Goal: Task Accomplishment & Management: Manage account settings

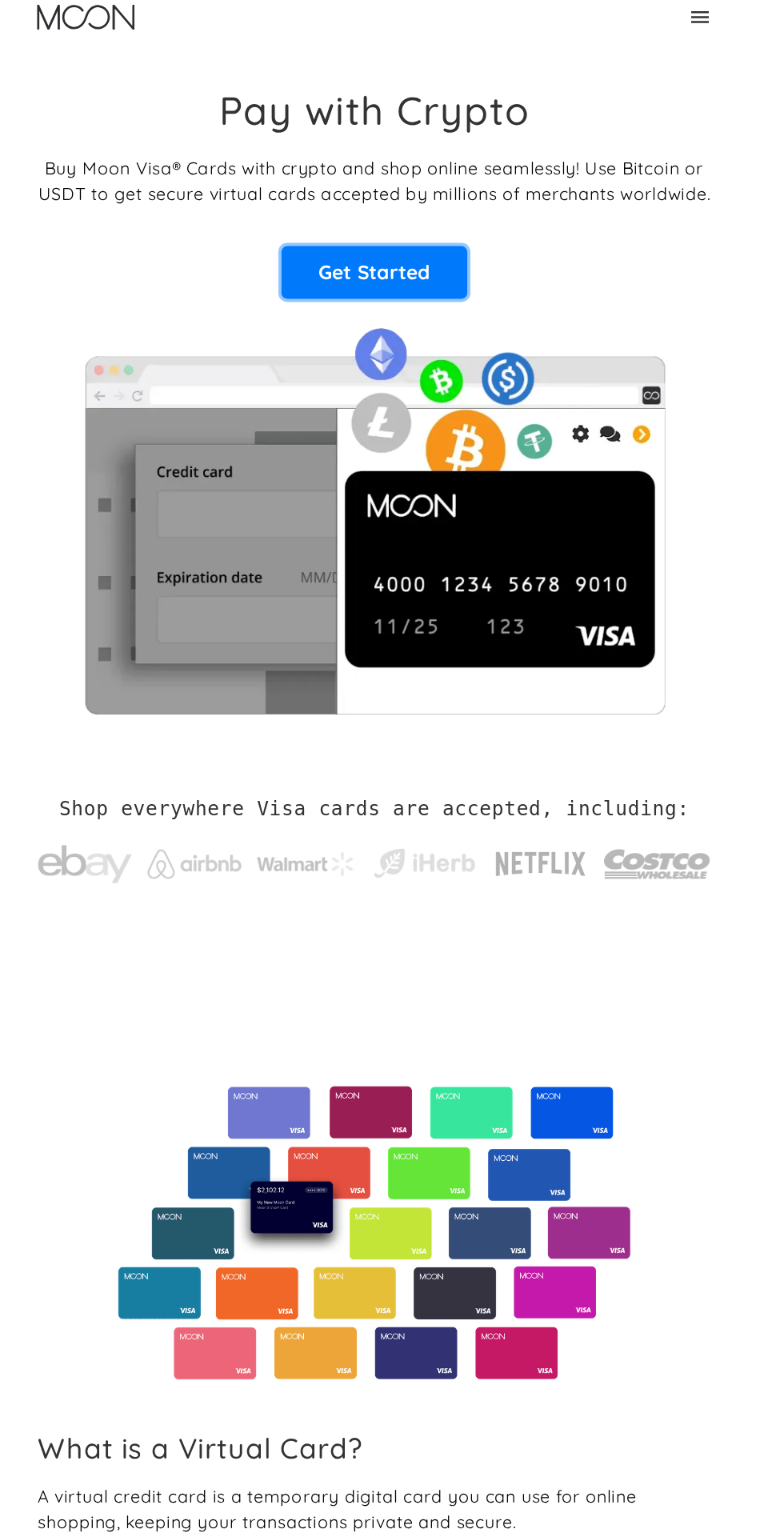
click at [403, 223] on link "Get Started" at bounding box center [392, 232] width 152 height 43
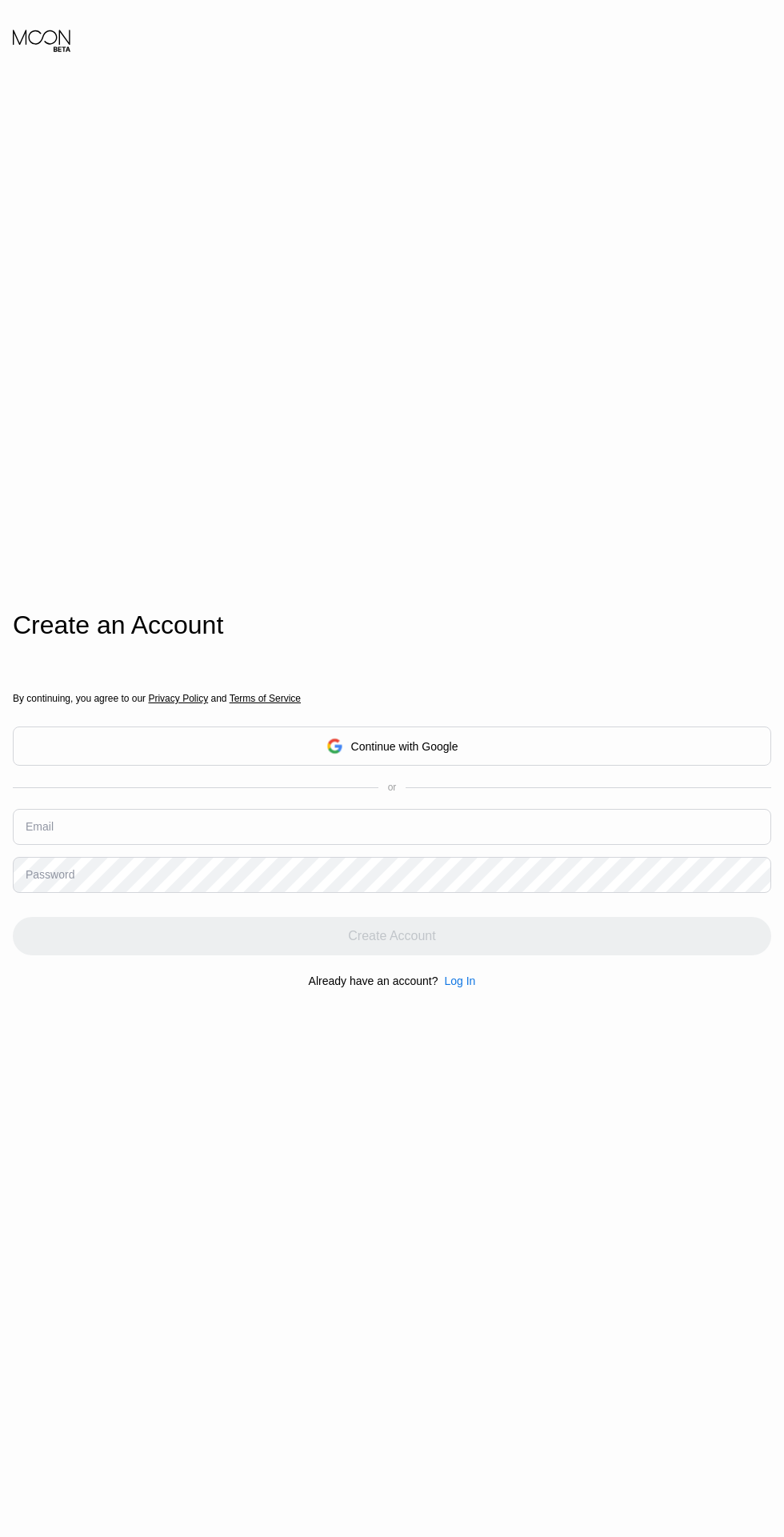
scroll to position [7, 0]
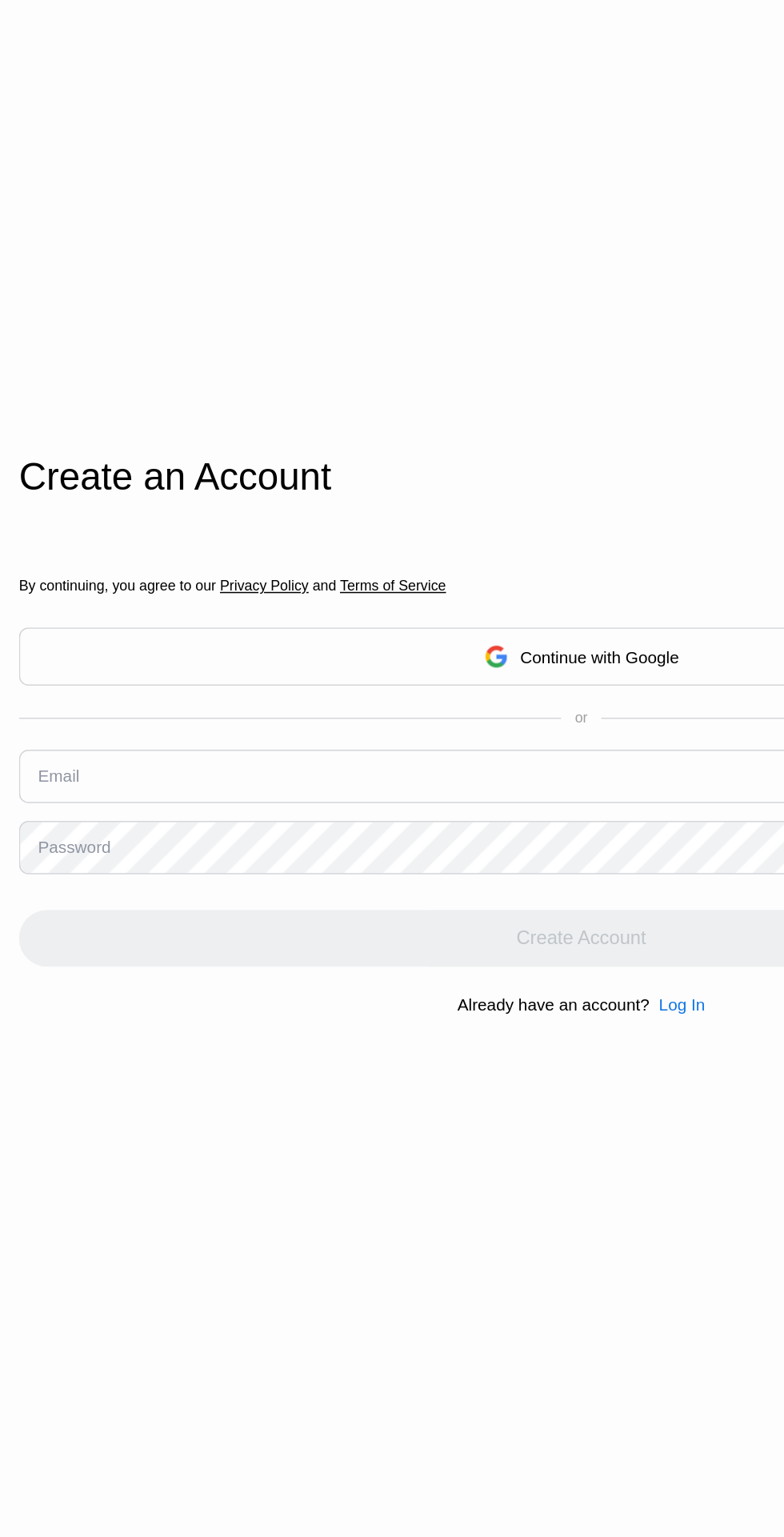
click at [455, 981] on div "Log In" at bounding box center [459, 975] width 31 height 13
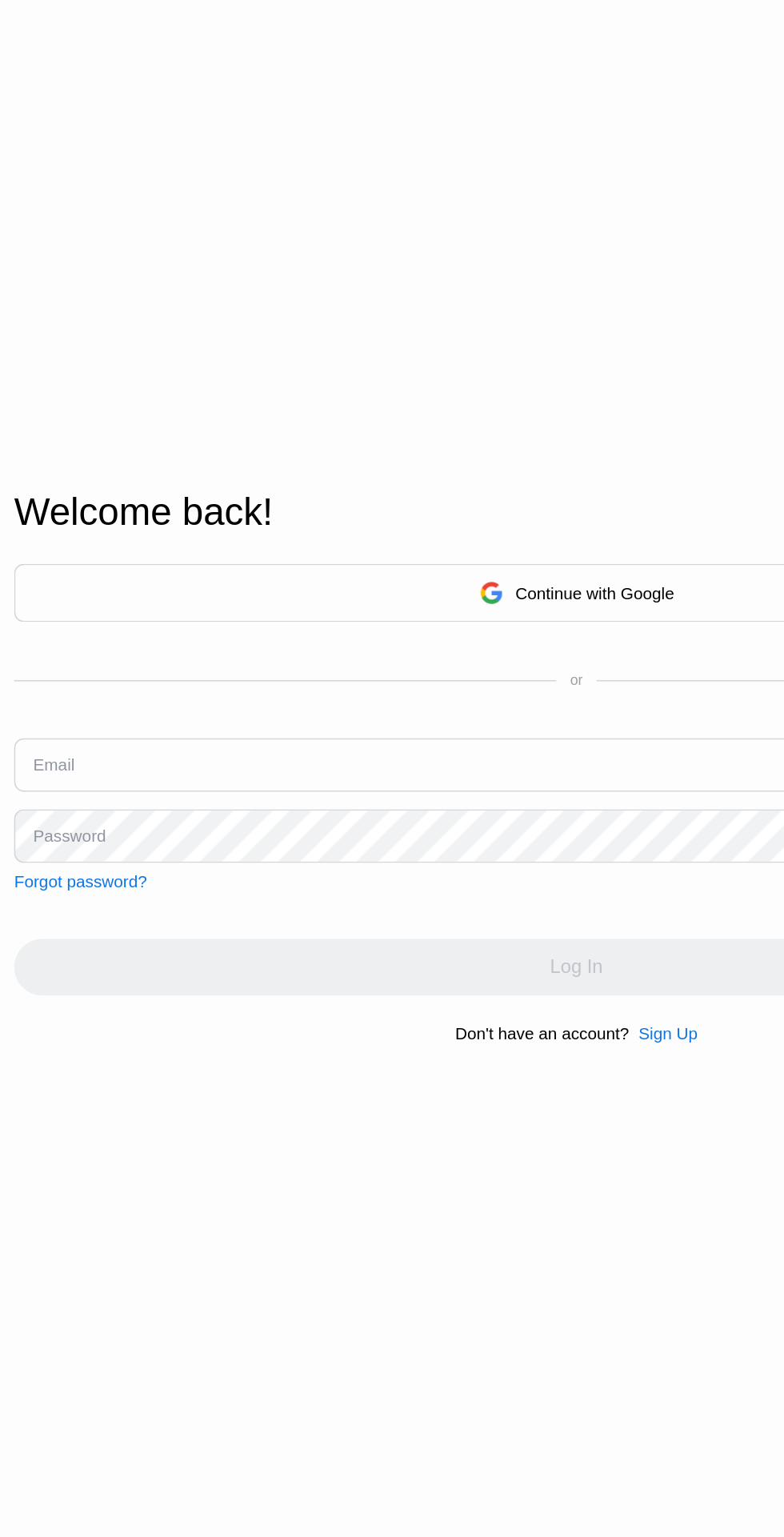
click at [86, 837] on input "text" at bounding box center [392, 819] width 758 height 36
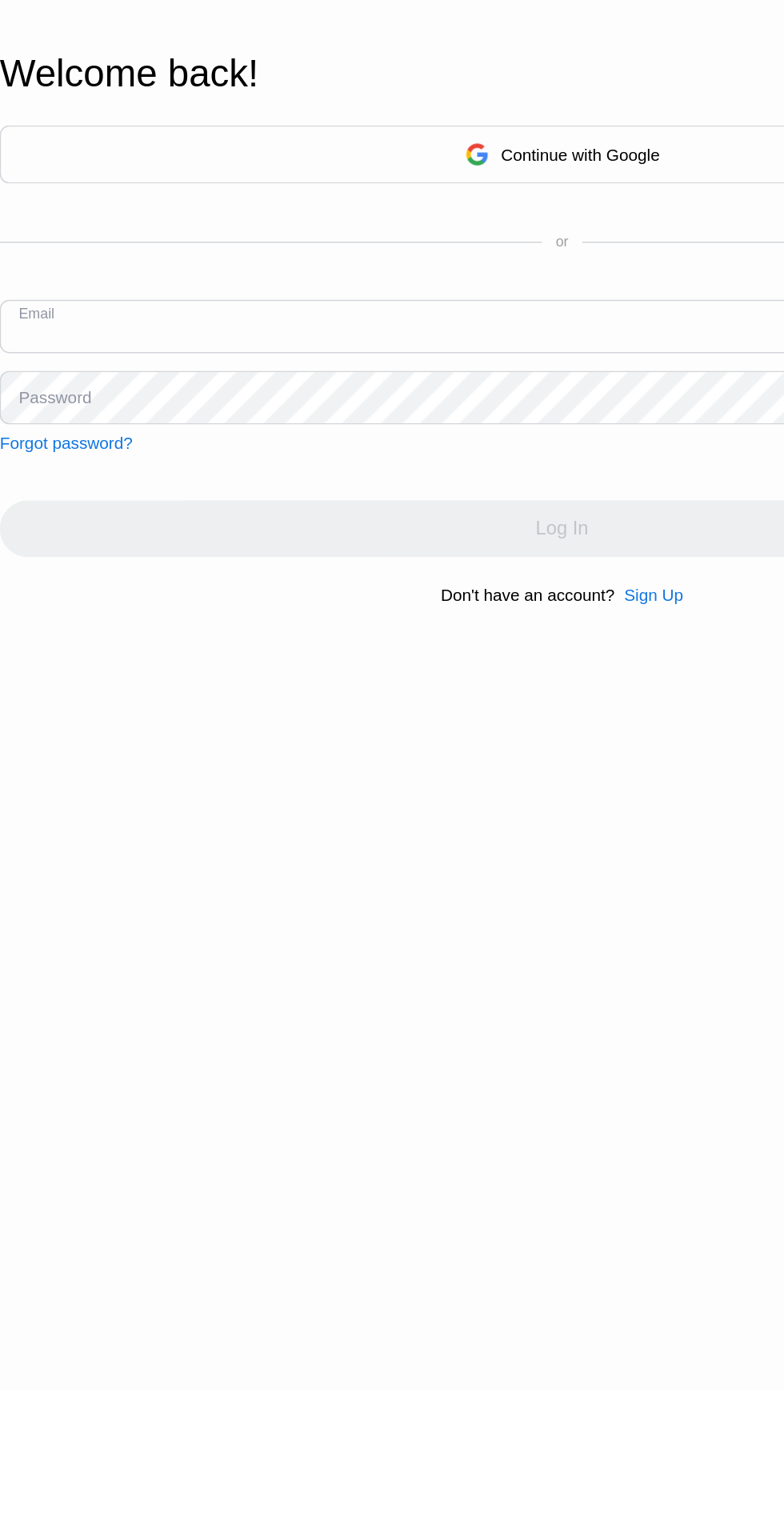
type input "P"
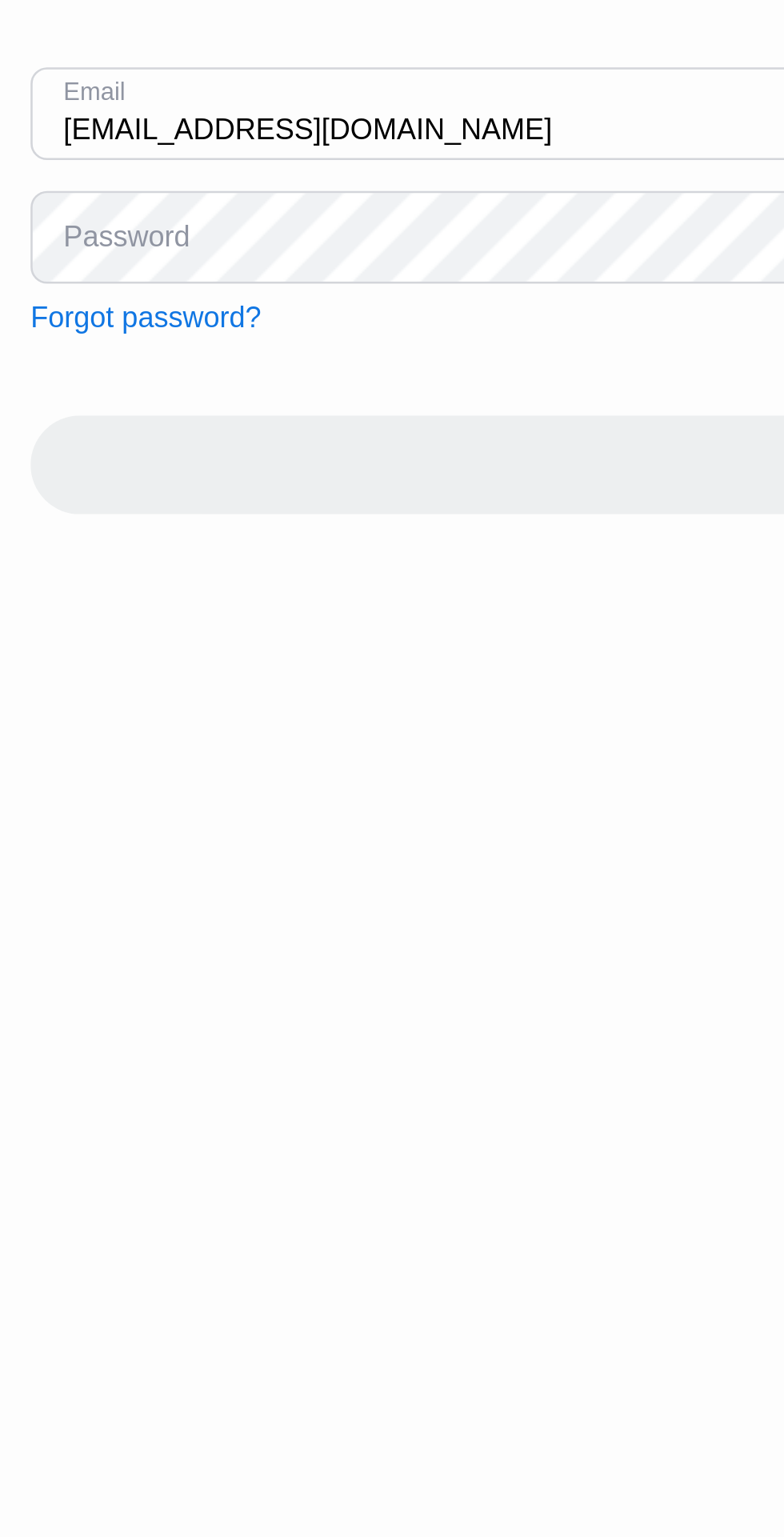
type input "pesacc0072025@gmail.com"
click at [42, 874] on div "Password" at bounding box center [50, 867] width 49 height 13
click at [44, 874] on div "Password" at bounding box center [50, 867] width 49 height 13
click at [45, 874] on div "Password" at bounding box center [50, 867] width 49 height 13
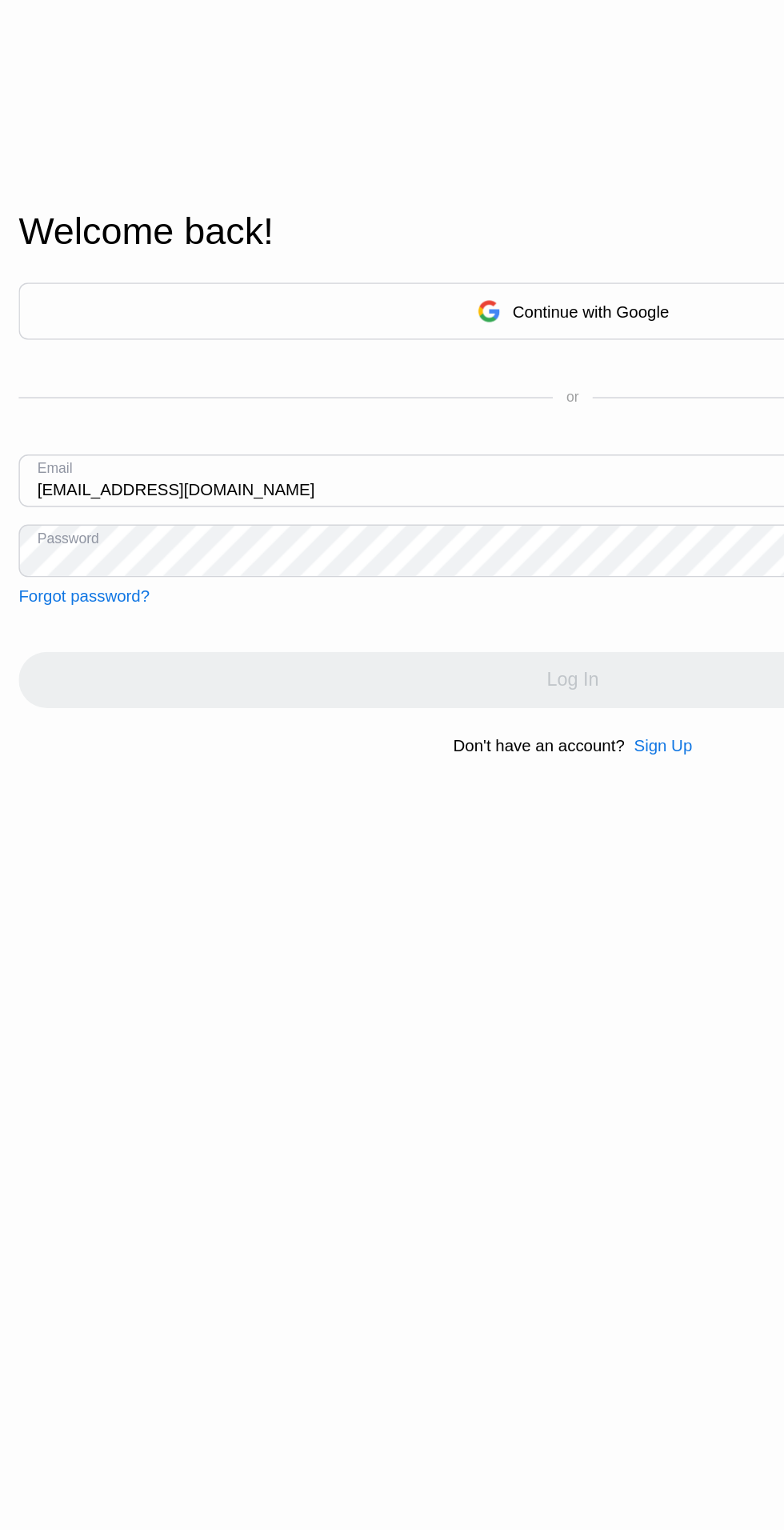
click at [50, 905] on div "Forgot password?" at bounding box center [58, 898] width 89 height 13
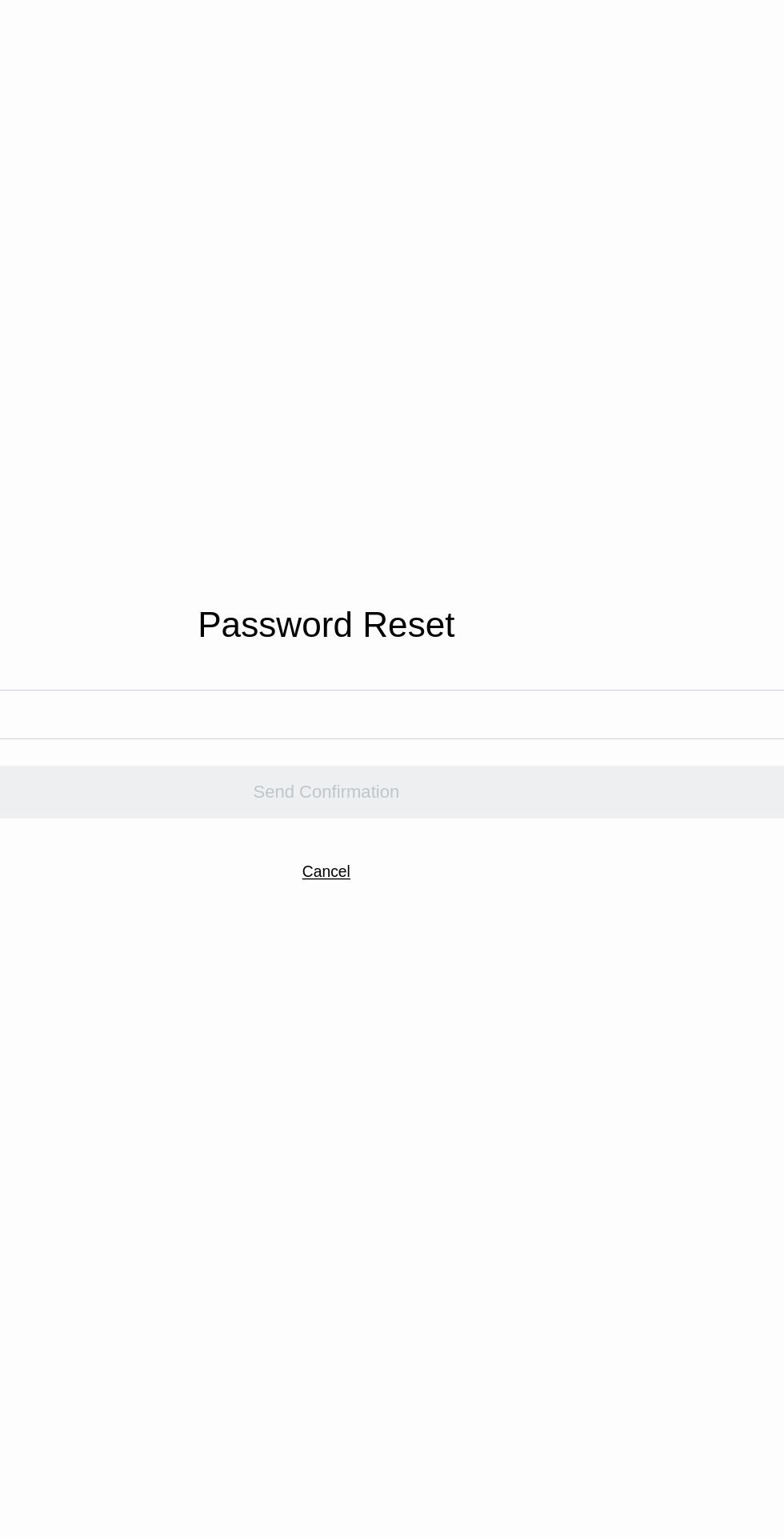
scroll to position [25, 0]
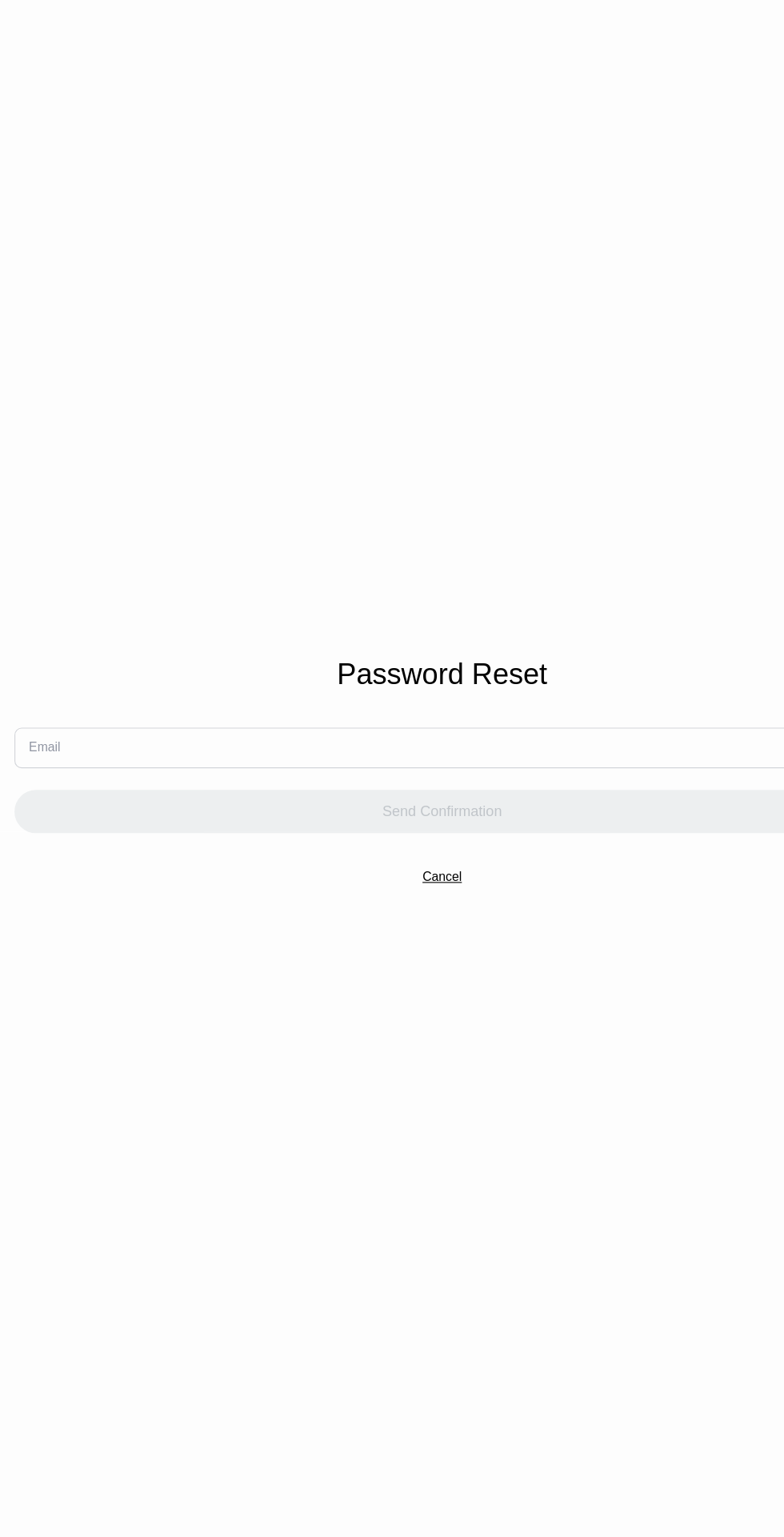
click at [73, 777] on input "text" at bounding box center [392, 758] width 758 height 36
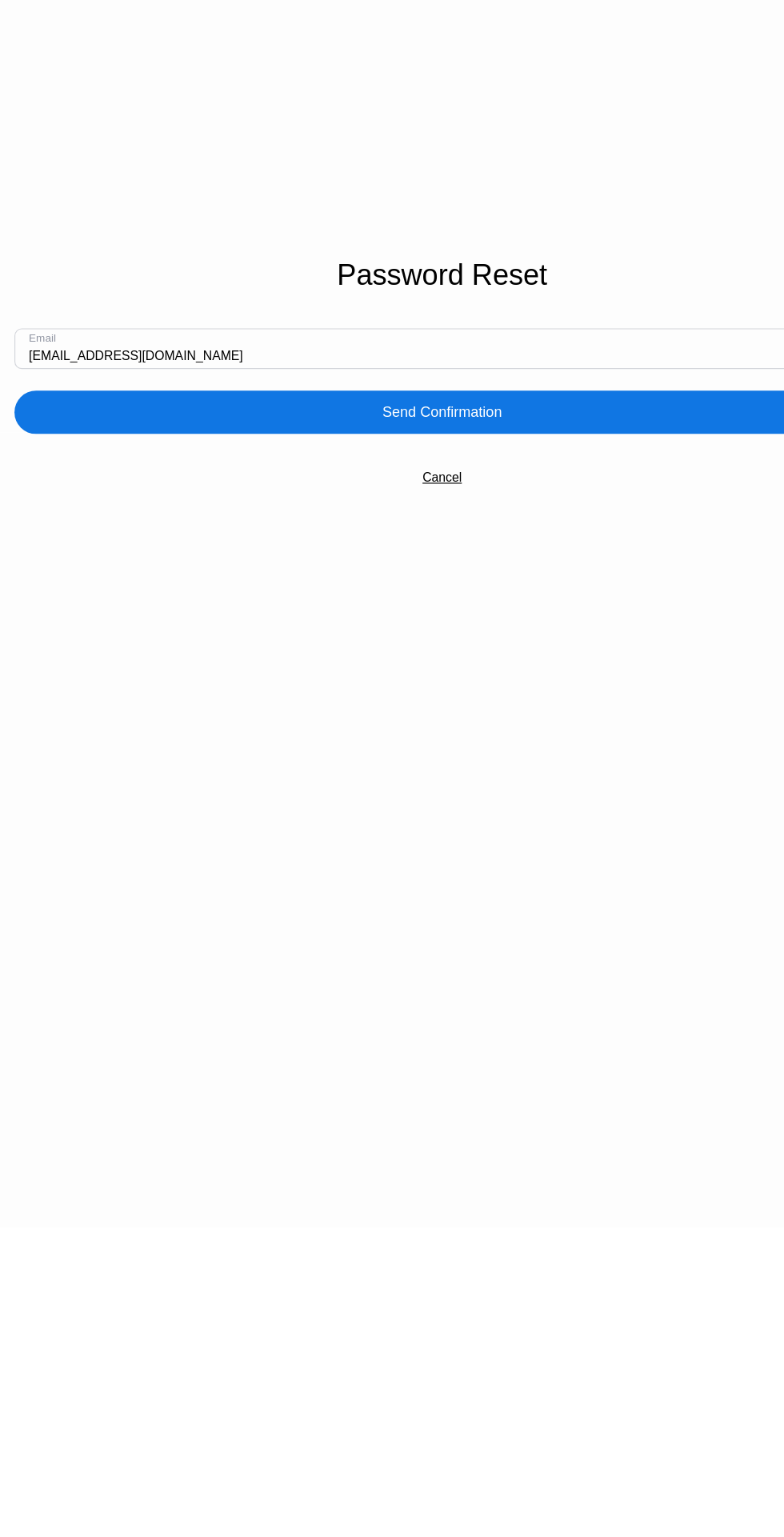
type input "pesacc0072025@gmail.com"
click at [483, 835] on div "Send Confirmation" at bounding box center [392, 814] width 758 height 38
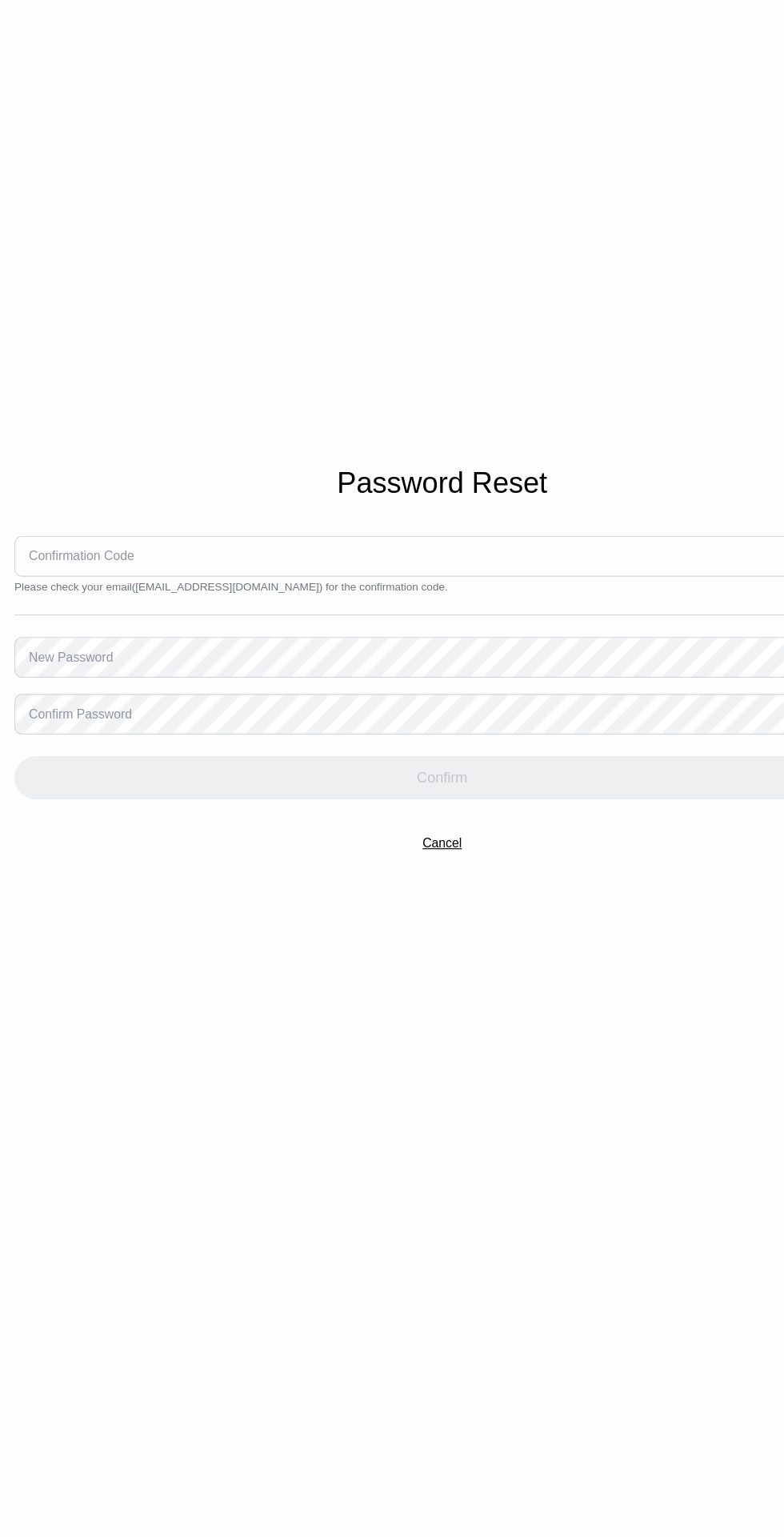
click at [81, 674] on div "Confirmation Code" at bounding box center [71, 667] width 93 height 13
click at [93, 674] on div "Confirmation Code" at bounding box center [71, 667] width 93 height 13
click at [83, 674] on div "Confirmation Code" at bounding box center [71, 667] width 93 height 13
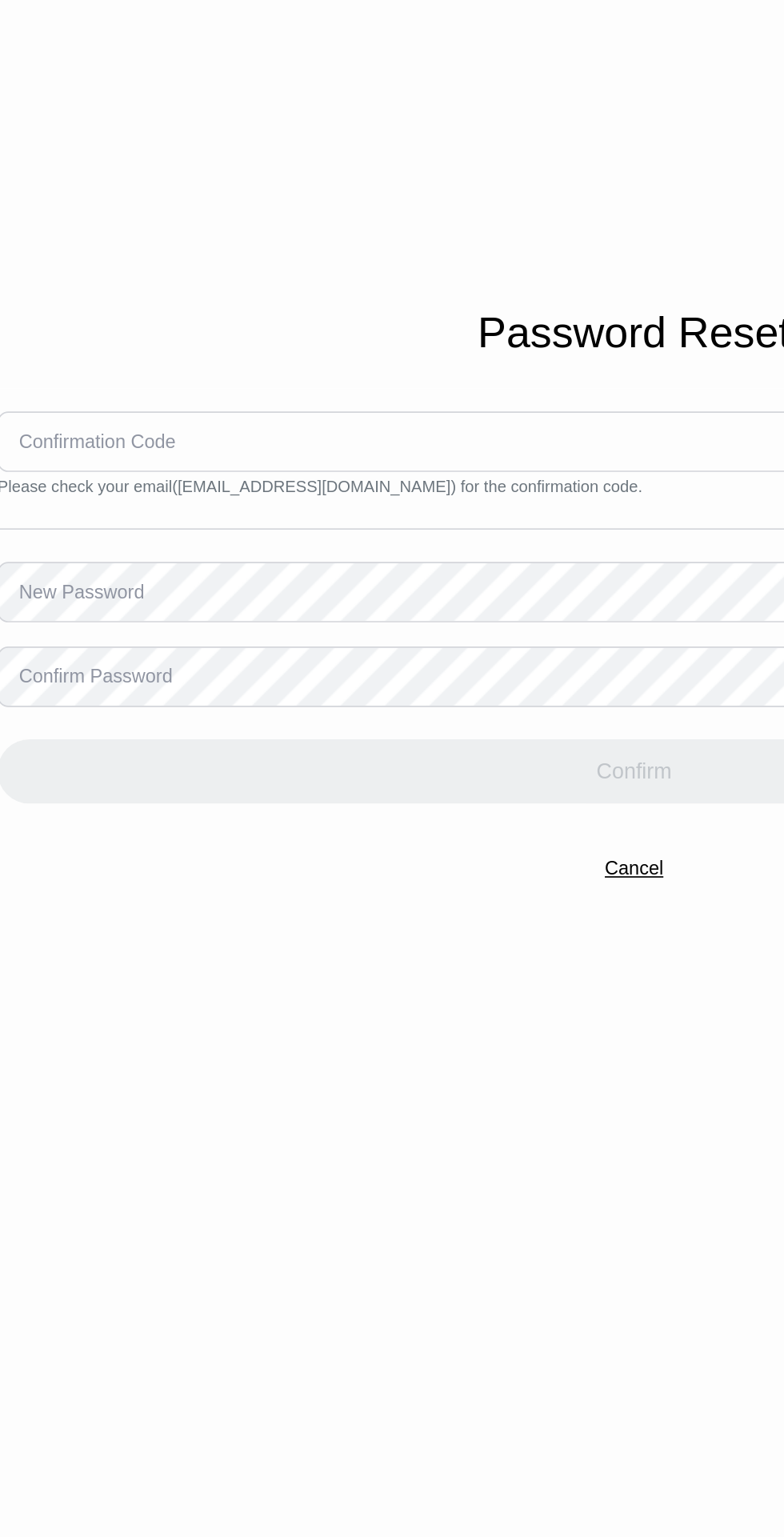
click at [64, 674] on div "Confirmation Code" at bounding box center [71, 667] width 93 height 13
click at [94, 674] on div "Confirmation Code" at bounding box center [71, 667] width 93 height 13
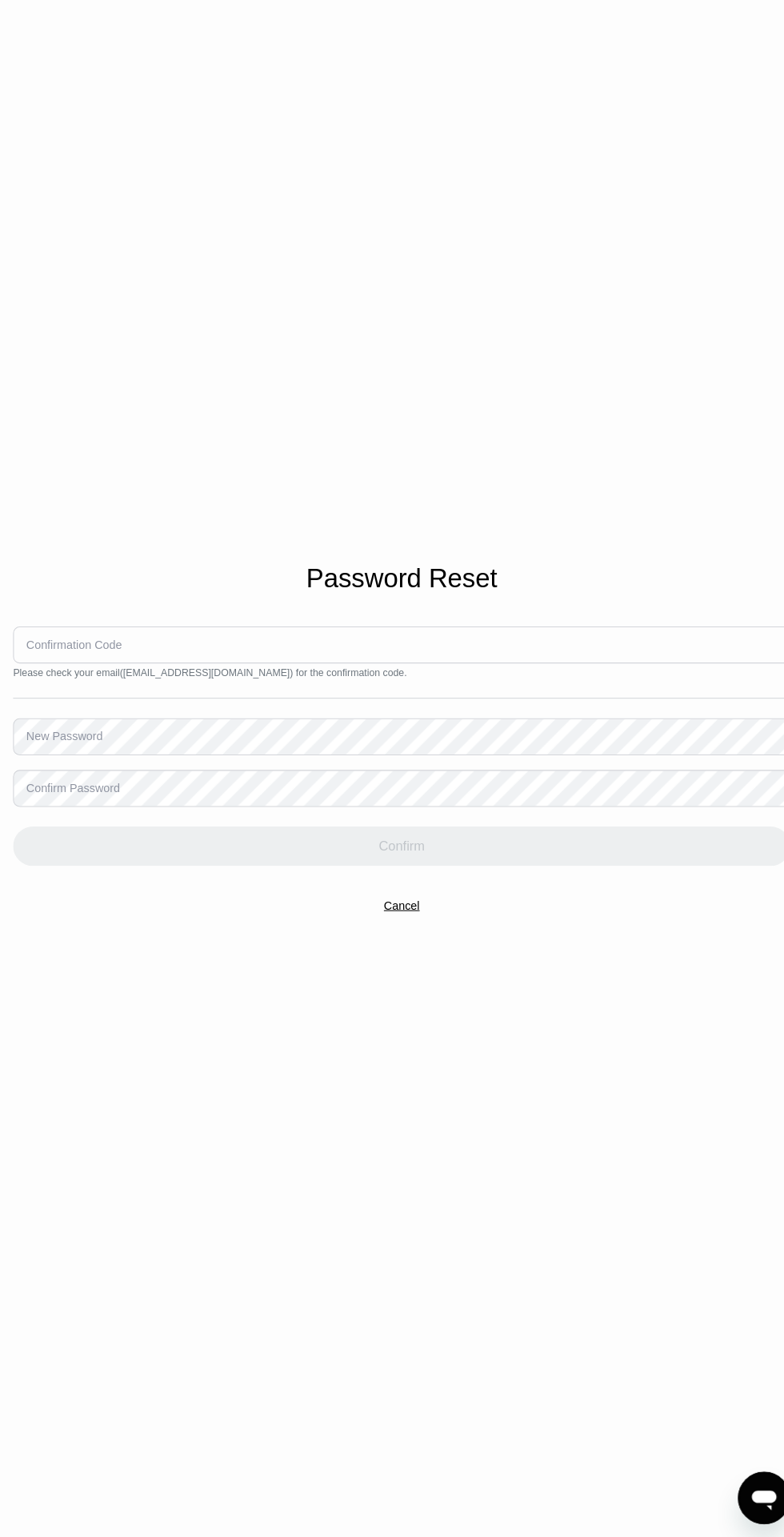
scroll to position [28, 0]
click at [591, 682] on input at bounding box center [392, 663] width 758 height 36
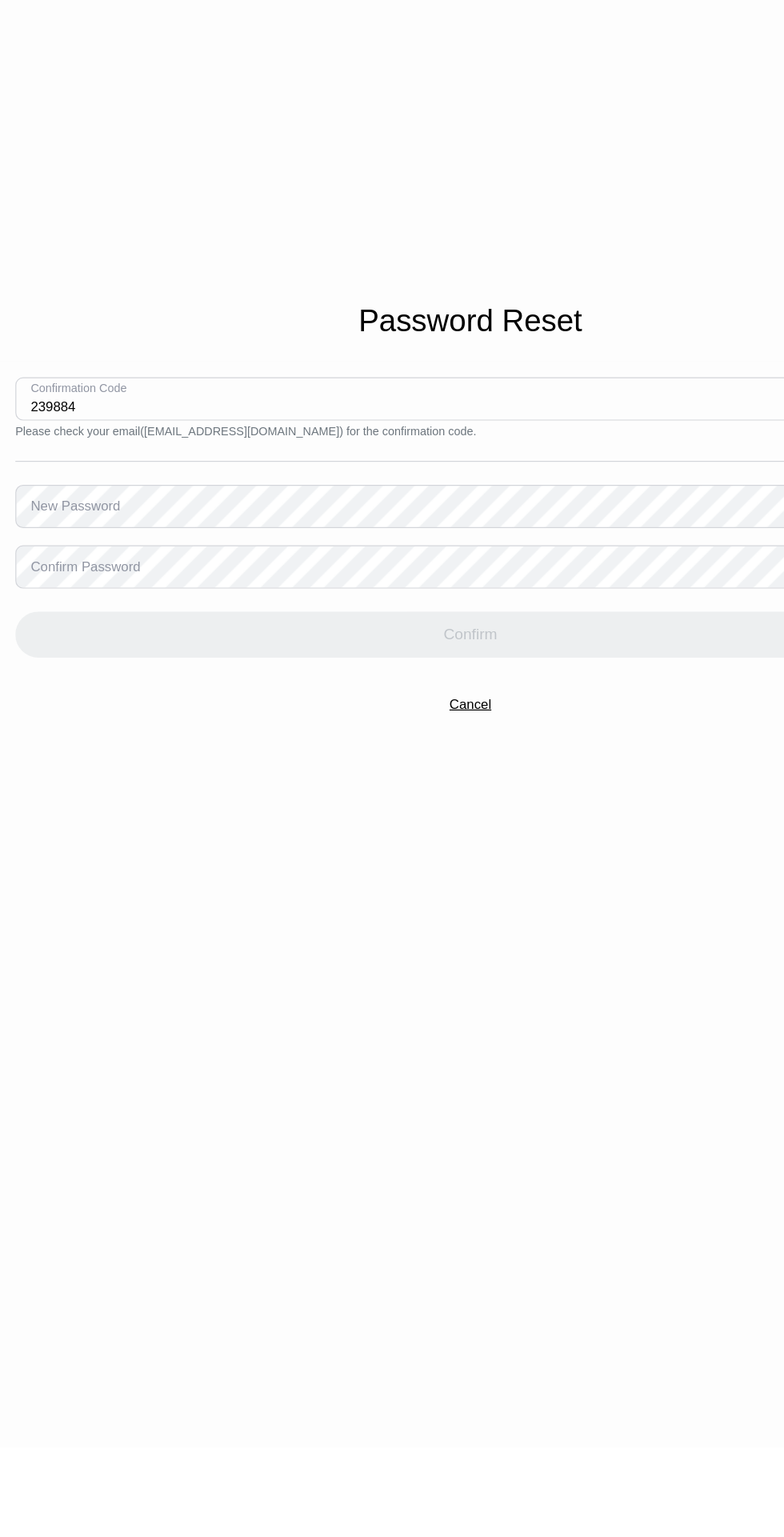
type input "239884"
click at [73, 759] on div "New Password" at bounding box center [63, 753] width 75 height 13
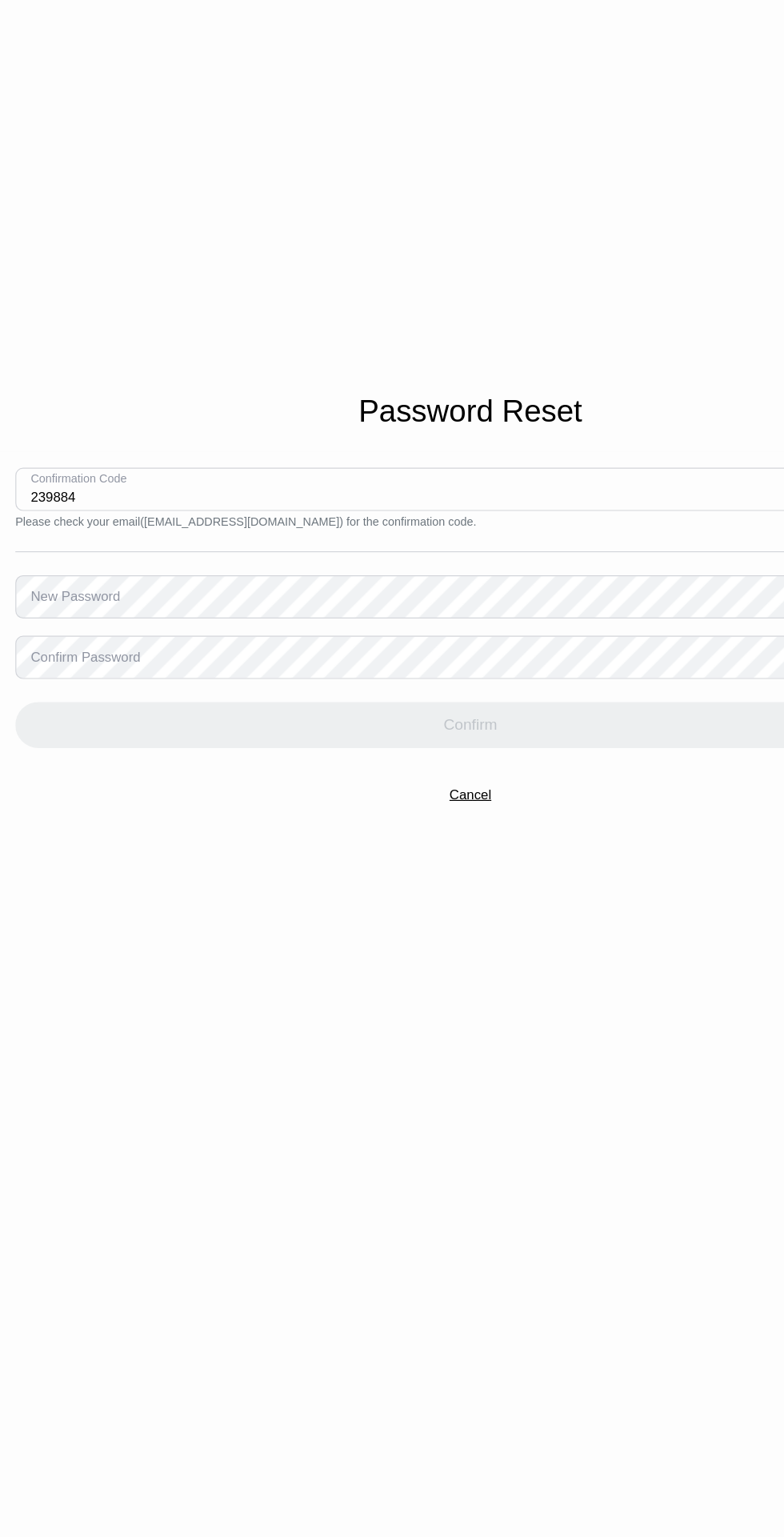
click at [73, 759] on div "New Password" at bounding box center [63, 753] width 75 height 13
click at [78, 759] on div "New Password" at bounding box center [63, 753] width 75 height 13
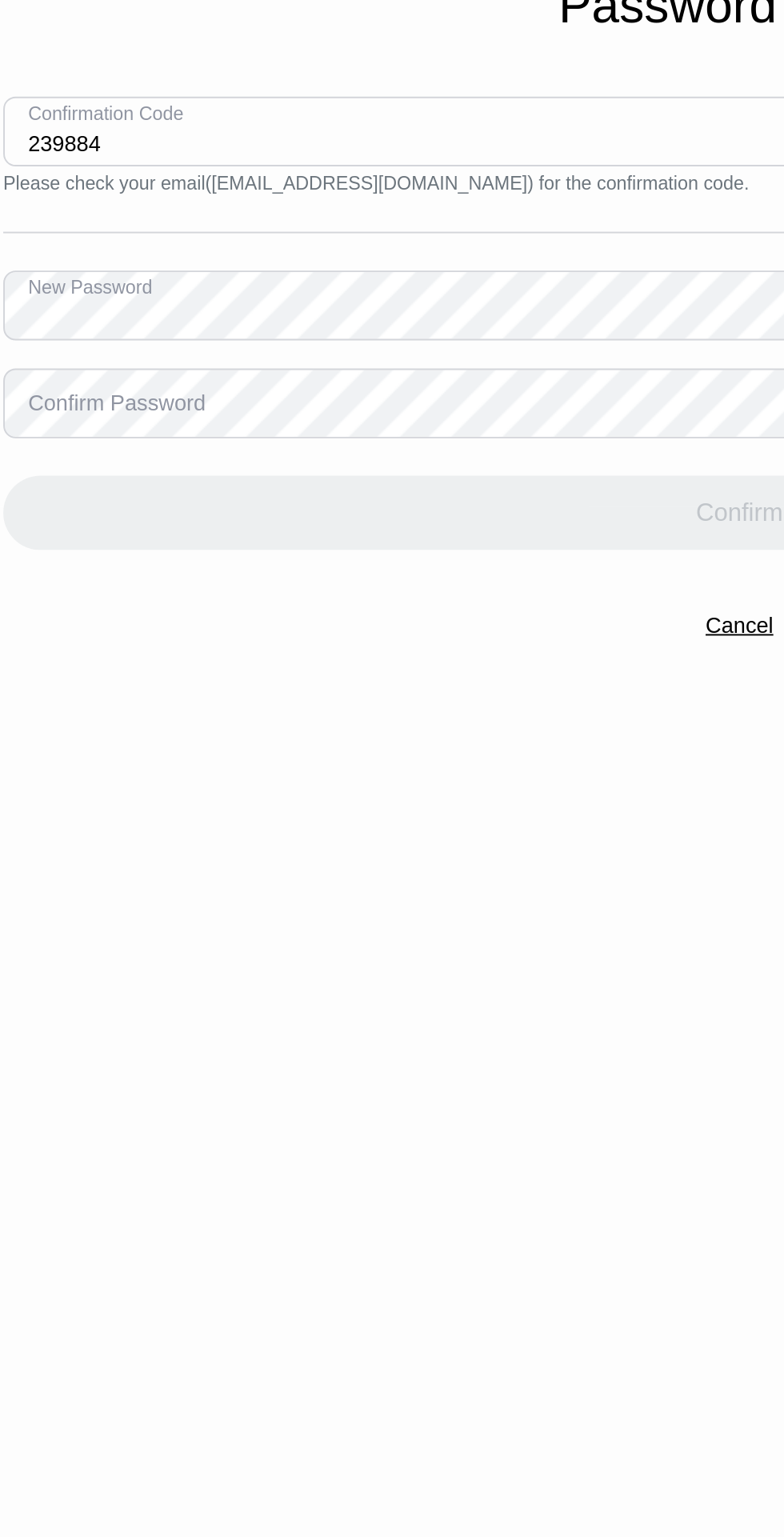
scroll to position [28, 0]
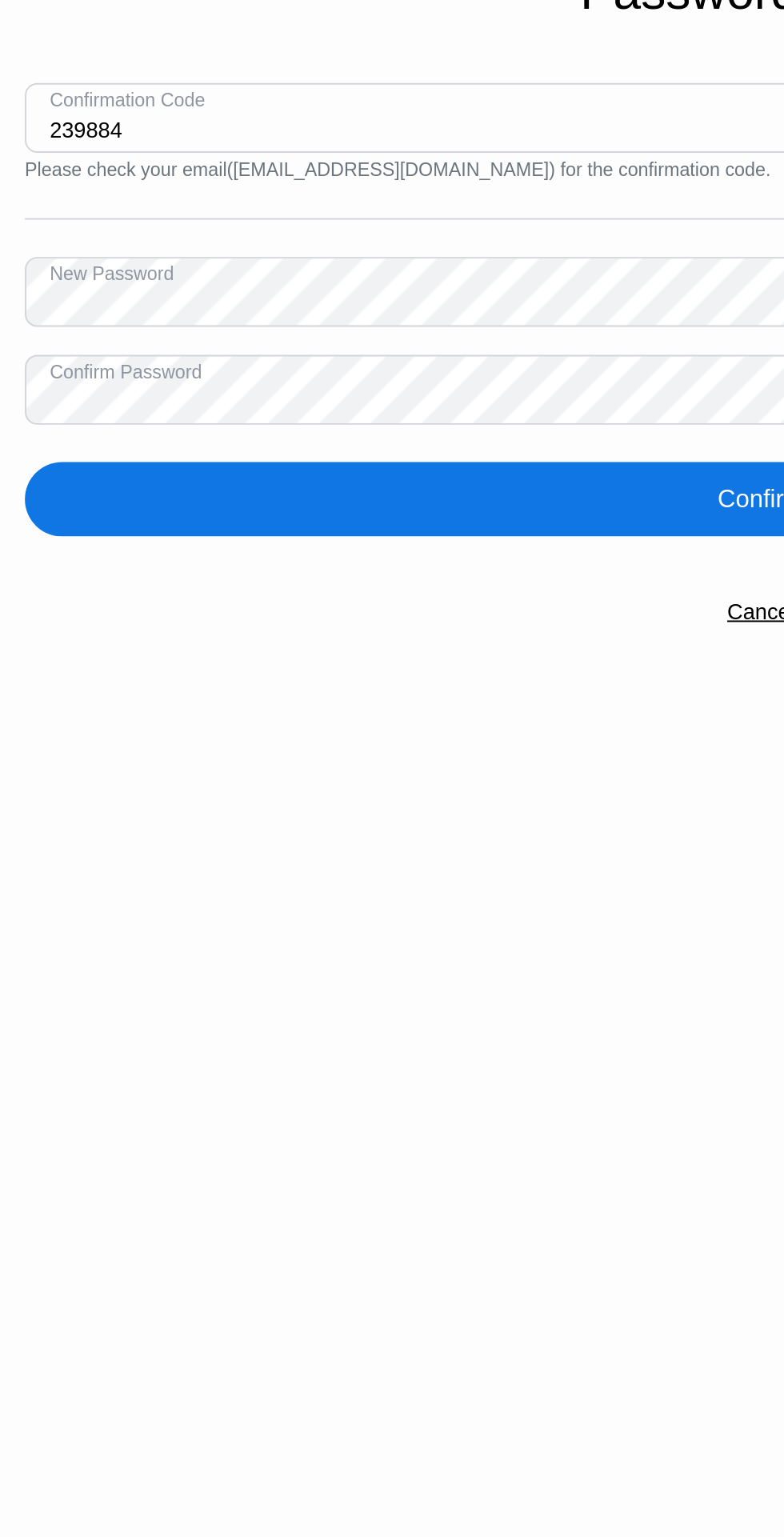
click at [98, 880] on div "Confirm" at bounding box center [392, 860] width 758 height 38
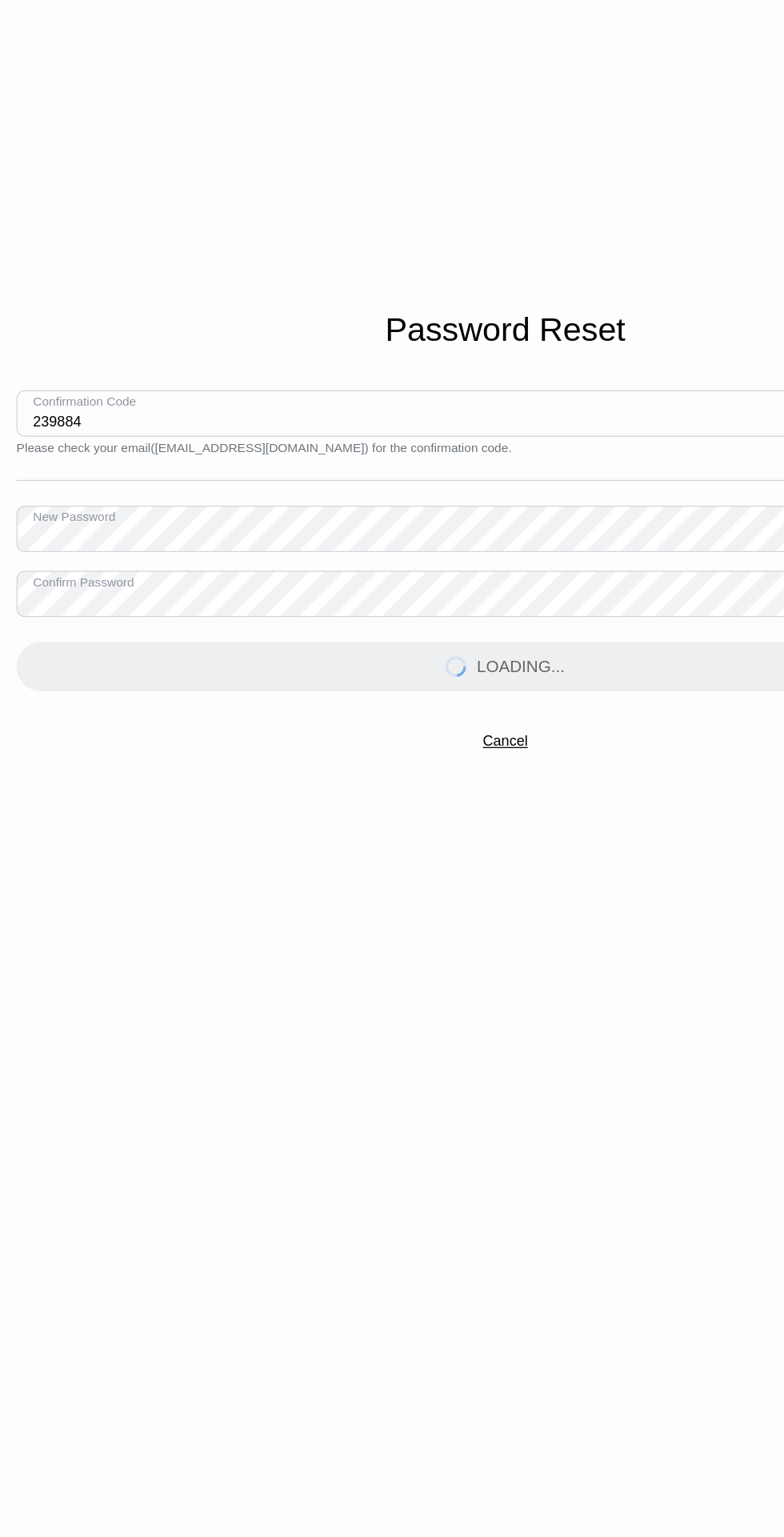
scroll to position [27, 0]
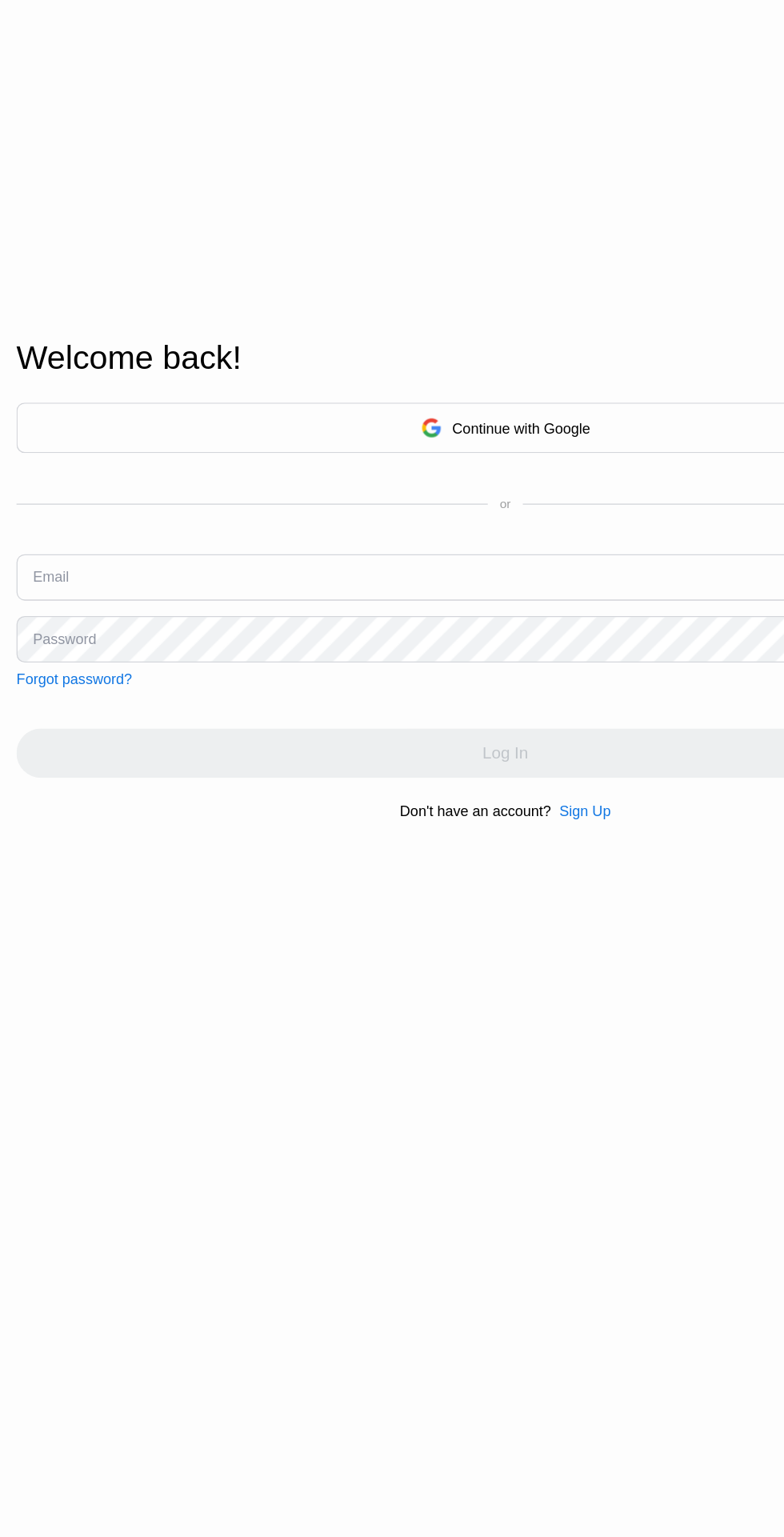
click at [73, 810] on input "text" at bounding box center [392, 792] width 758 height 36
type input "lul"
type input "l"
type input "P"
type input "pesacc0072025@gmail.com"
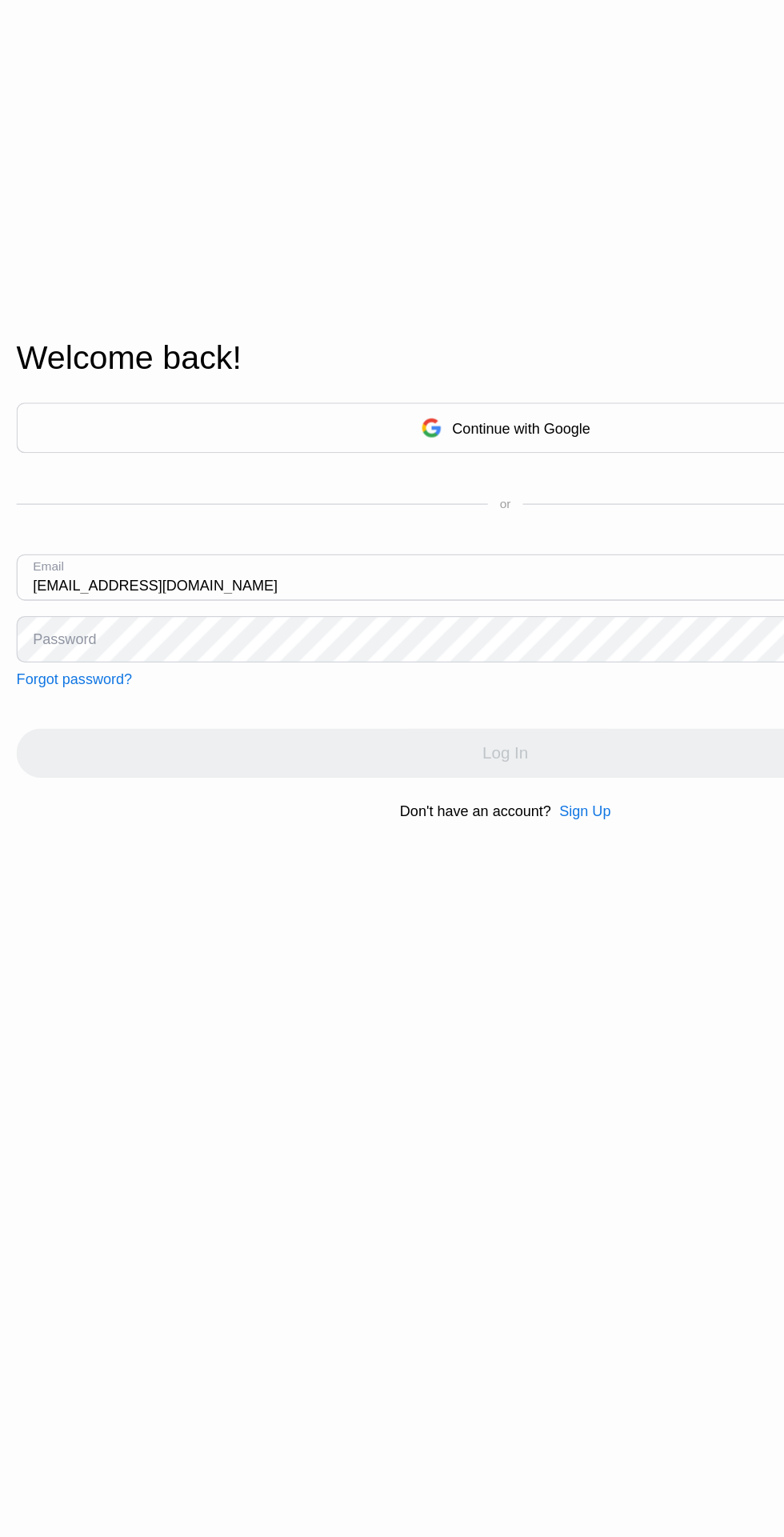
click at [101, 878] on div "Forgot password?" at bounding box center [58, 871] width 89 height 13
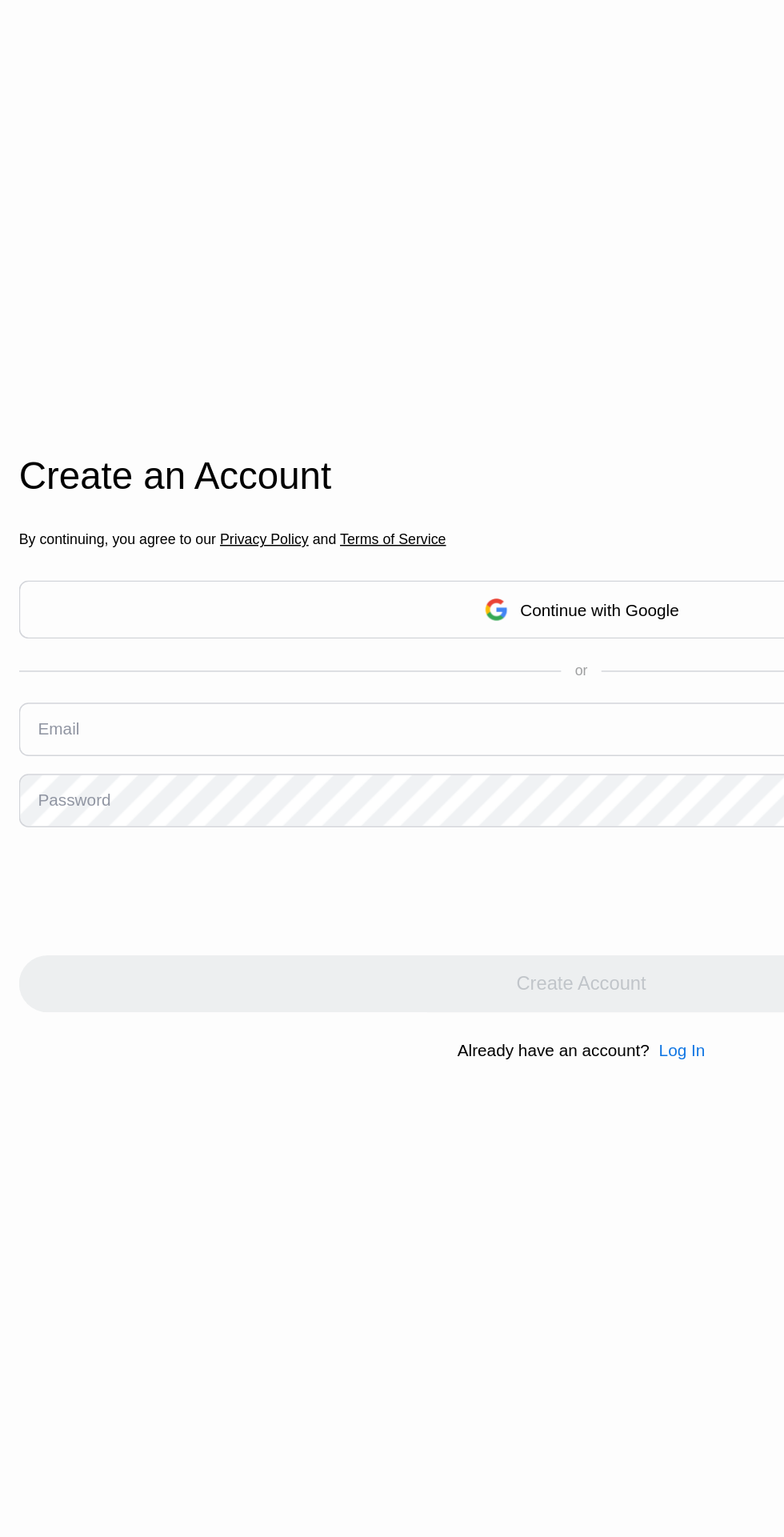
click at [54, 801] on div "Email" at bounding box center [39, 795] width 28 height 13
click at [64, 814] on input "text" at bounding box center [392, 796] width 758 height 36
click at [82, 814] on input "text" at bounding box center [392, 796] width 758 height 36
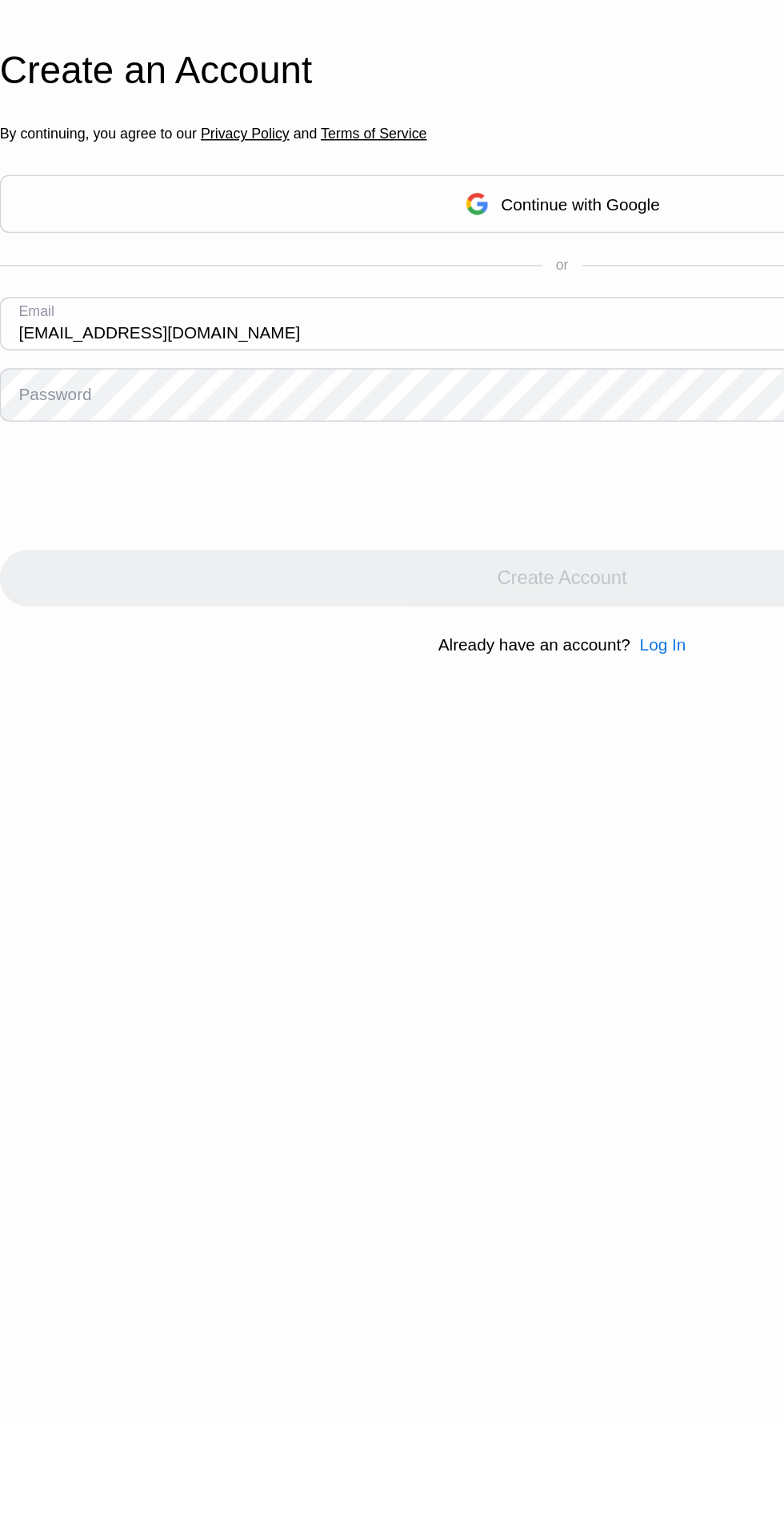
type input "pesacc0072025@gmail.com"
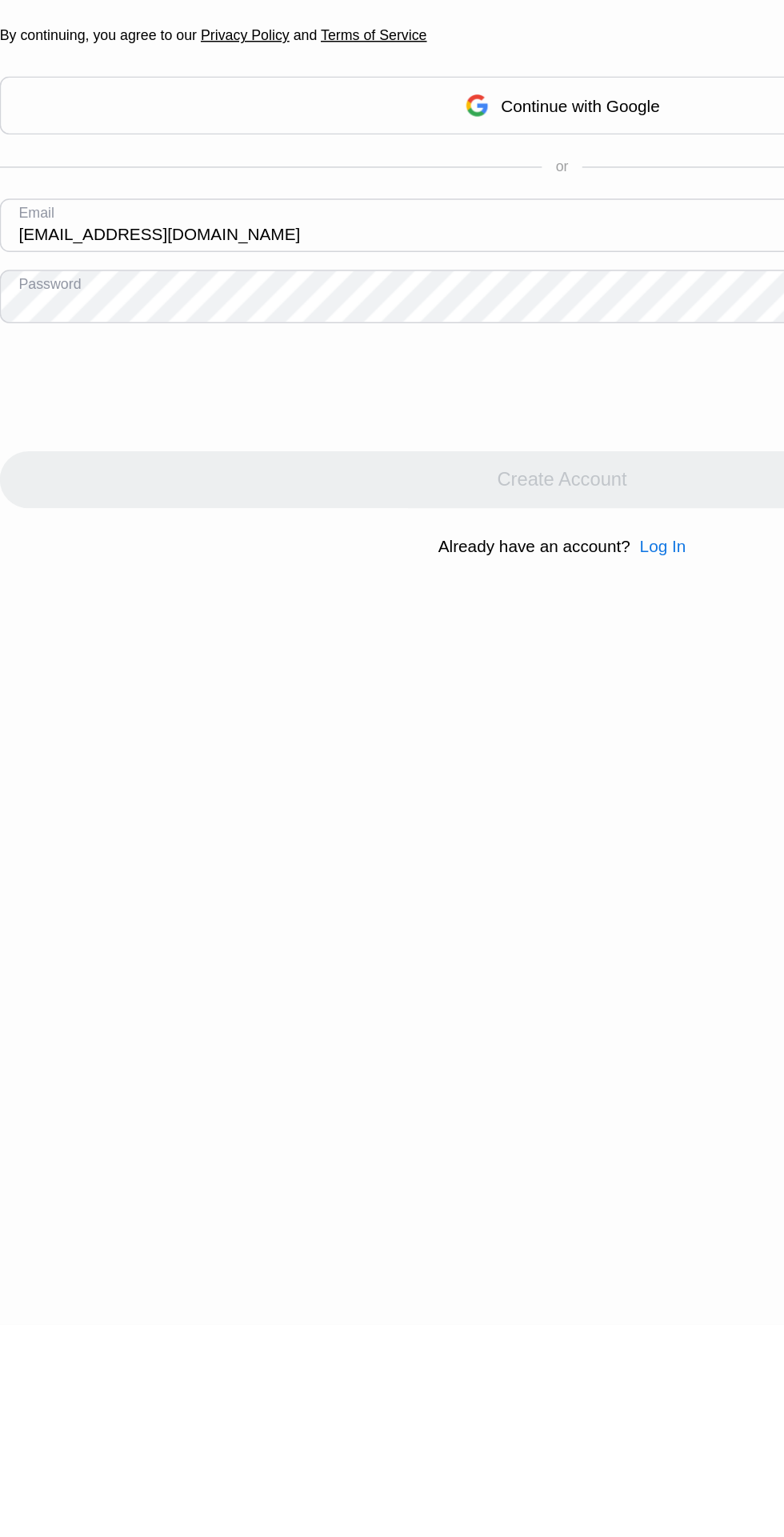
click at [451, 1018] on div "Log In" at bounding box center [459, 1012] width 31 height 13
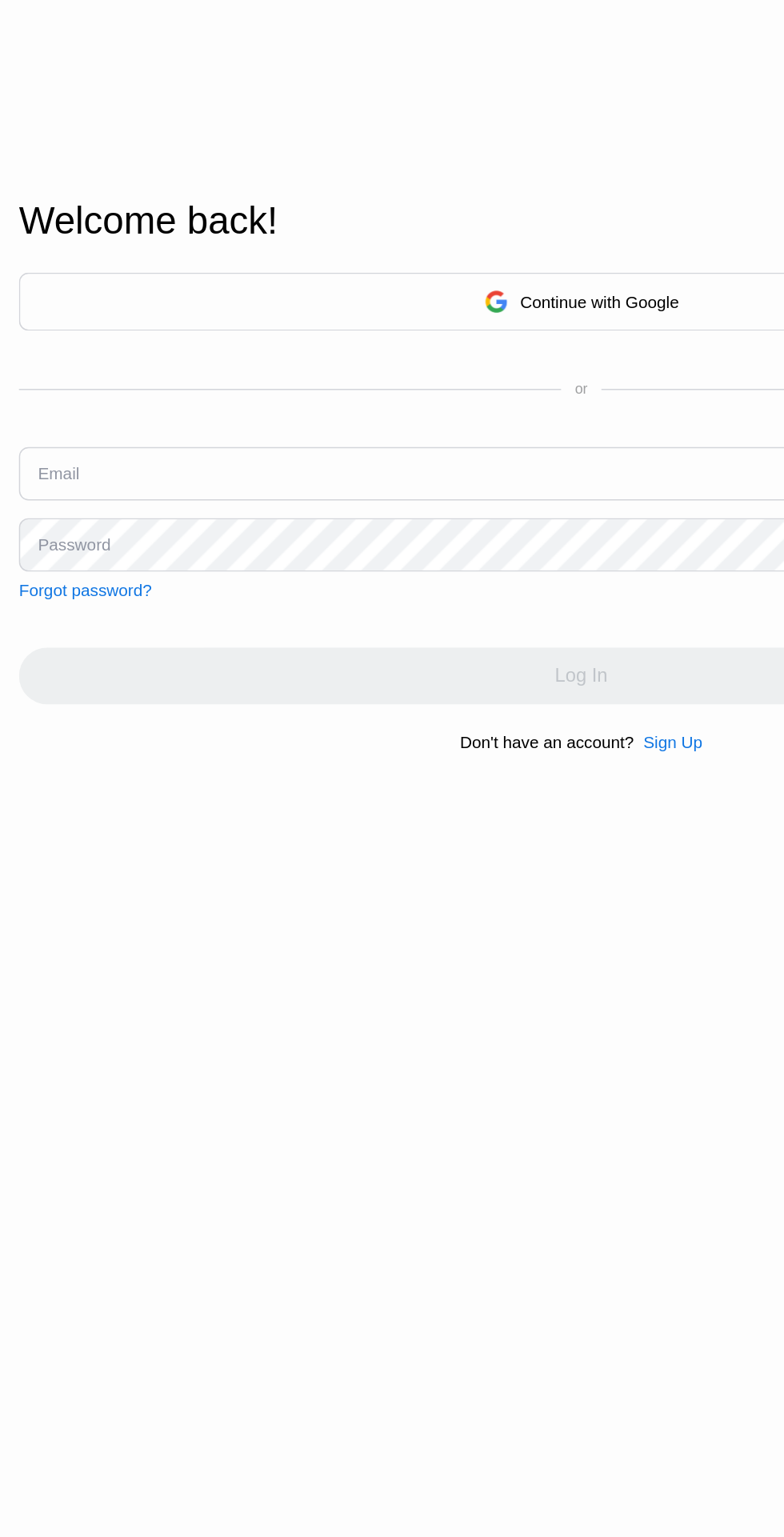
click at [64, 837] on input "text" at bounding box center [392, 819] width 758 height 36
type input "pesacc0072025@gmail.com"
click at [71, 874] on div "Password" at bounding box center [50, 867] width 49 height 13
click at [58, 874] on div "Password" at bounding box center [50, 867] width 49 height 13
click at [47, 874] on div "Password" at bounding box center [50, 867] width 49 height 13
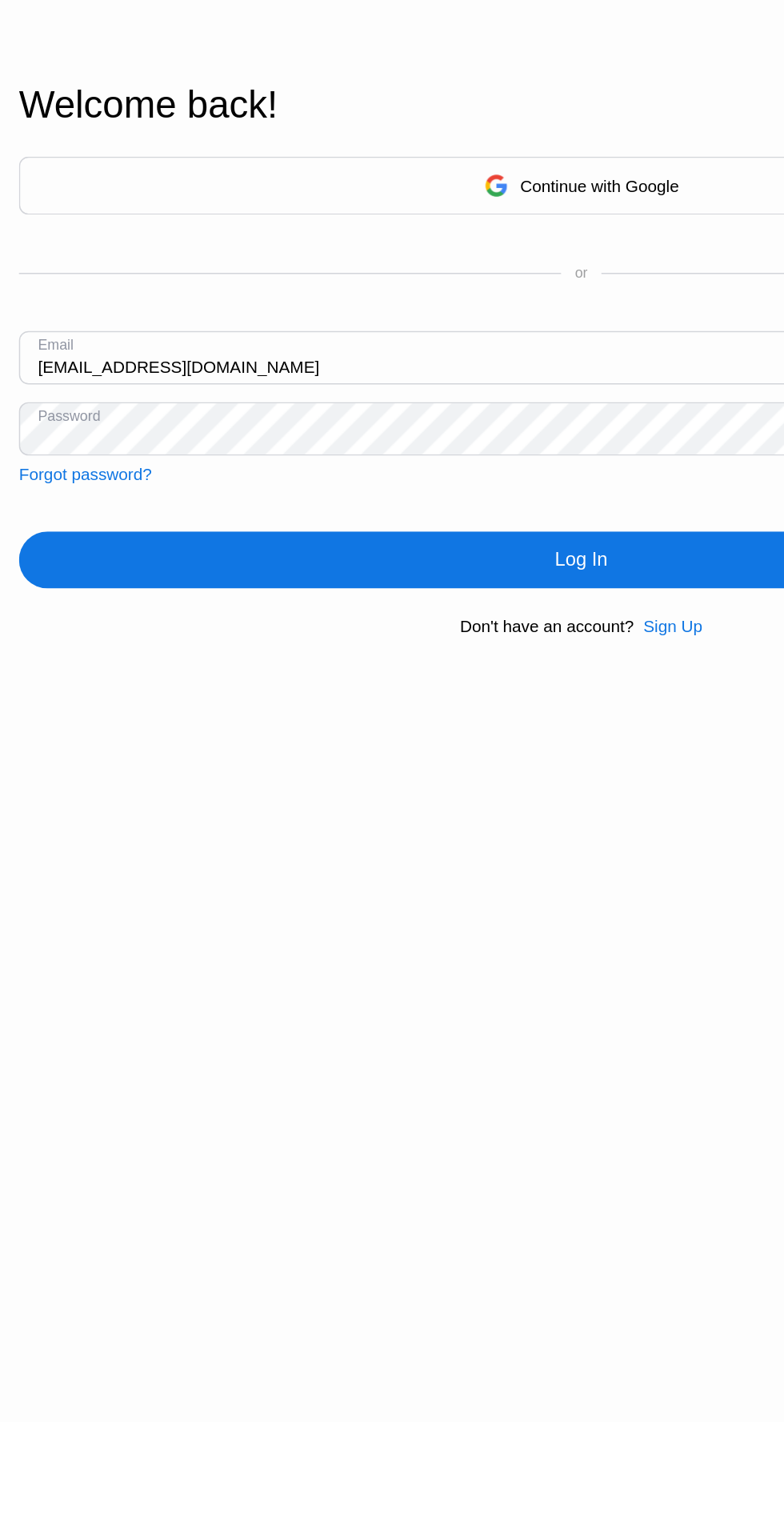
click at [139, 975] on div "Log In" at bounding box center [392, 955] width 758 height 38
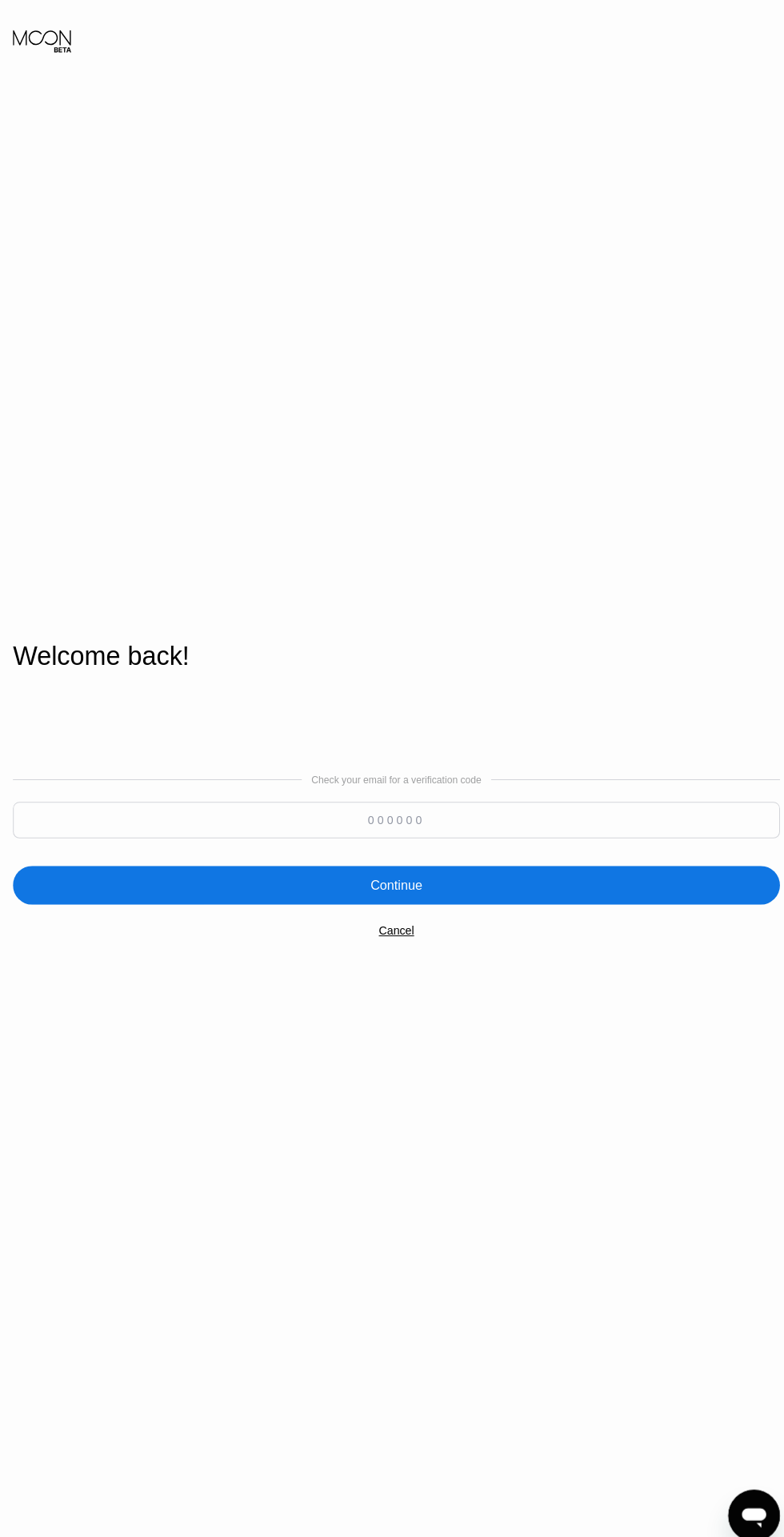
click at [531, 829] on input at bounding box center [392, 810] width 758 height 36
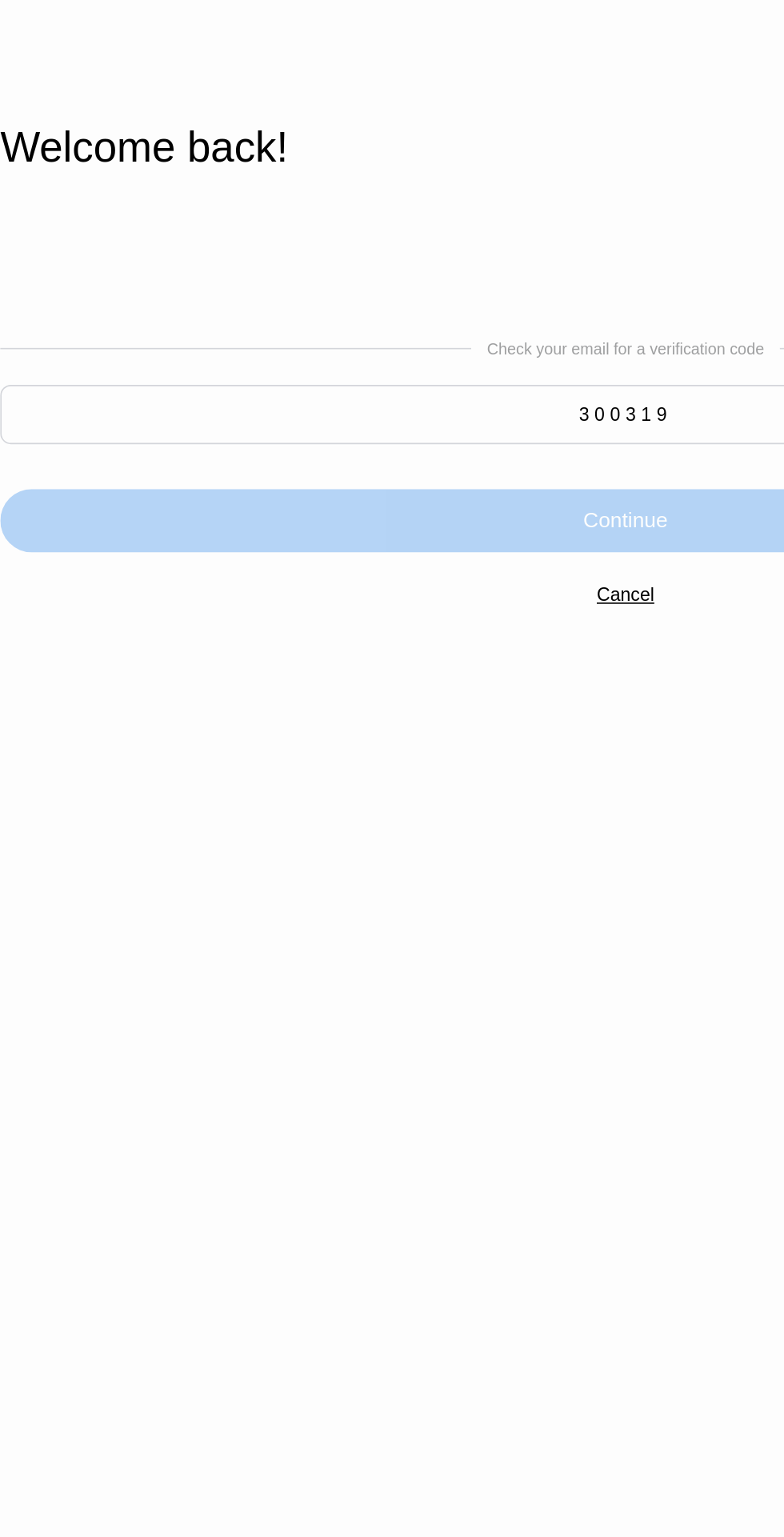
type input "300319"
click at [163, 894] on div "Continue" at bounding box center [392, 875] width 758 height 38
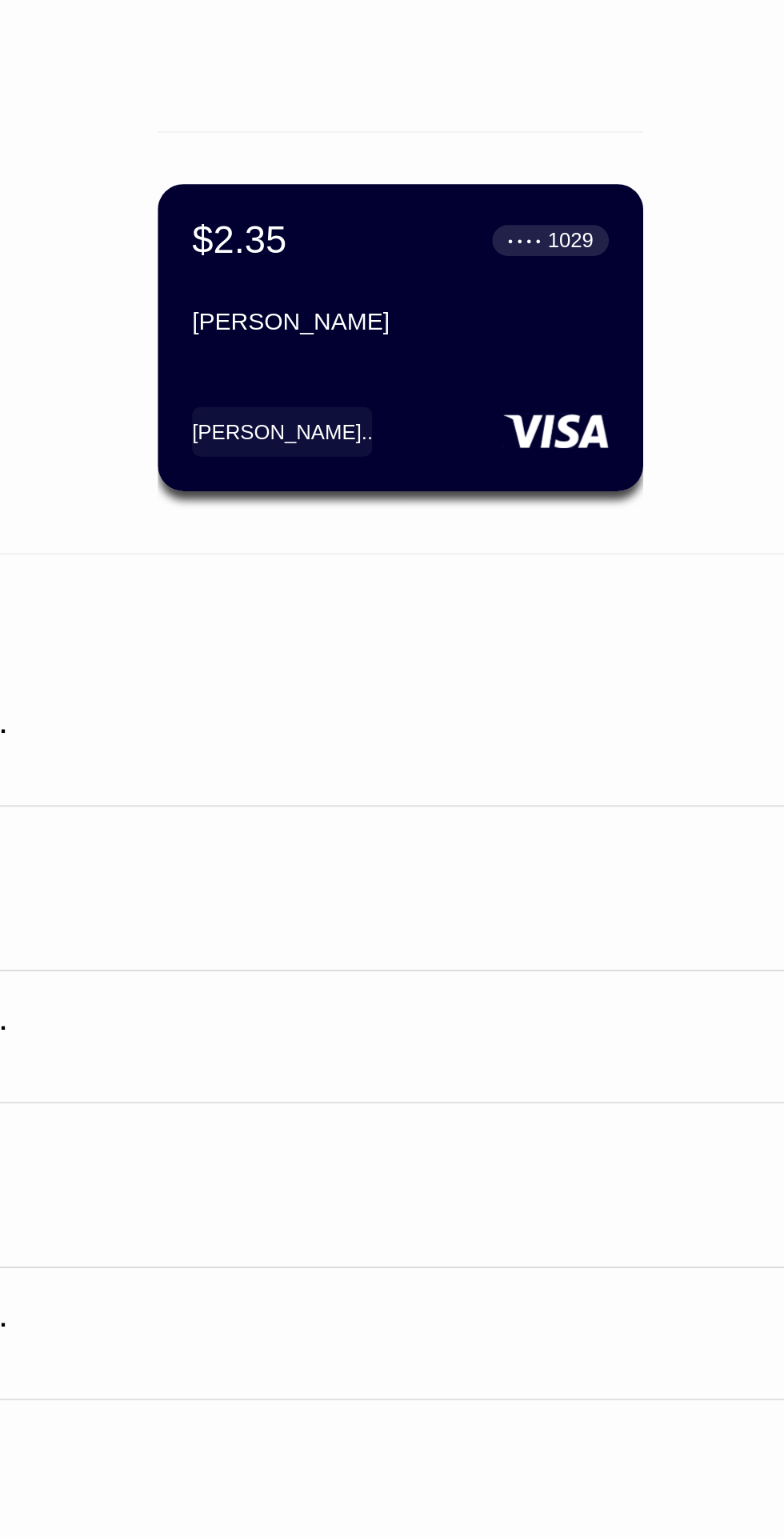
click at [461, 200] on div "● ● ● ●" at bounding box center [456, 198] width 16 height 5
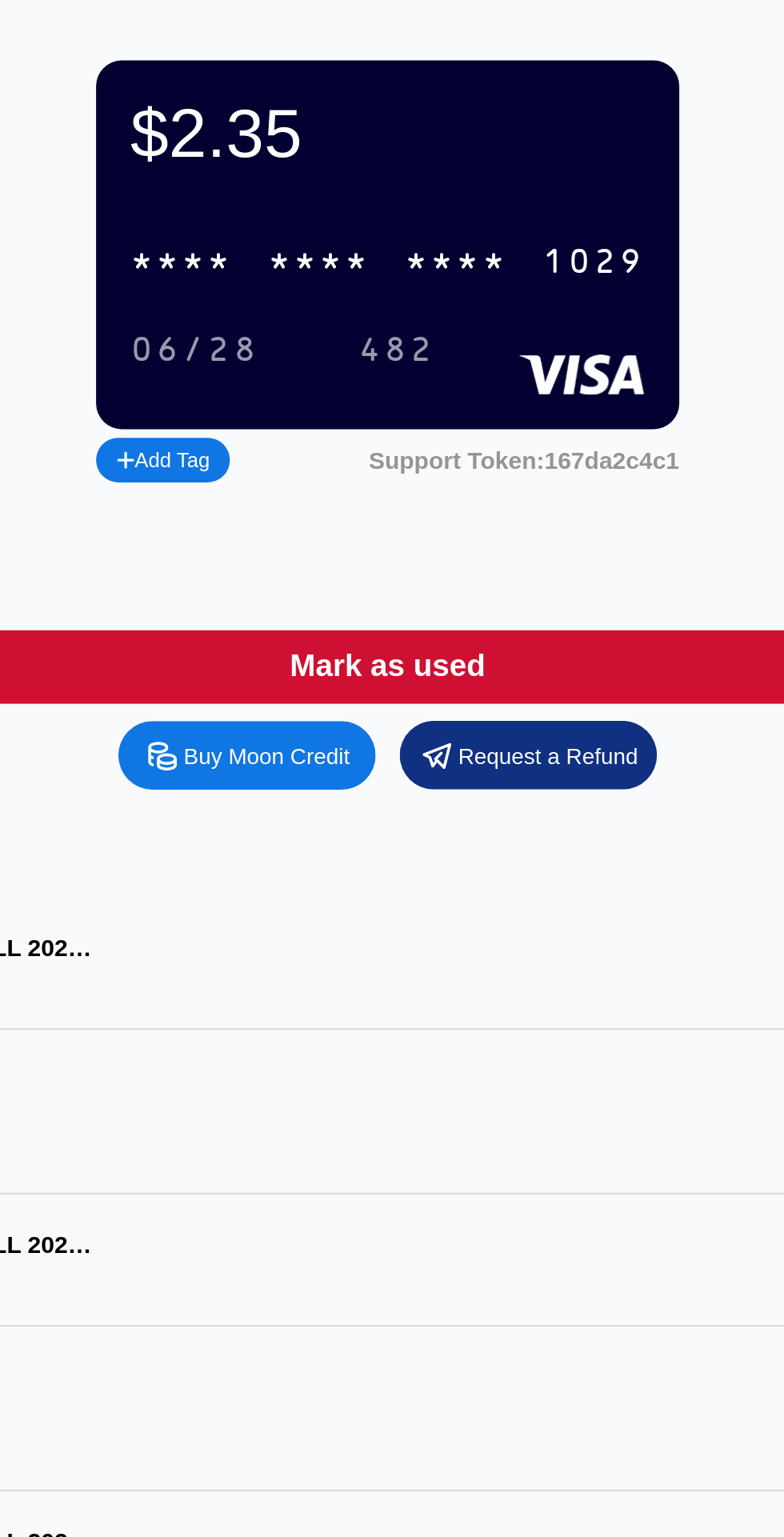
click at [361, 206] on div "* * * * * * * * * * * * 1029" at bounding box center [392, 207] width 259 height 33
